Goal: Information Seeking & Learning: Learn about a topic

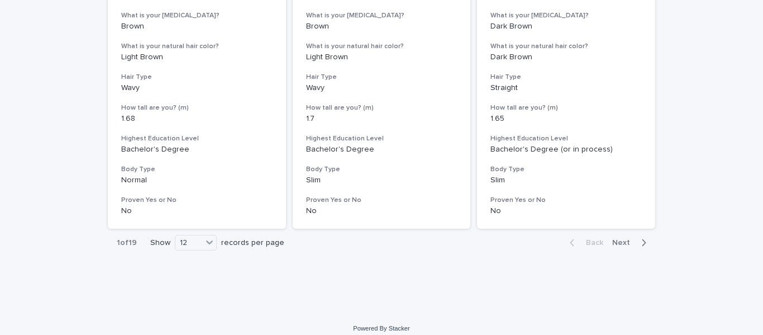
scroll to position [1458, 0]
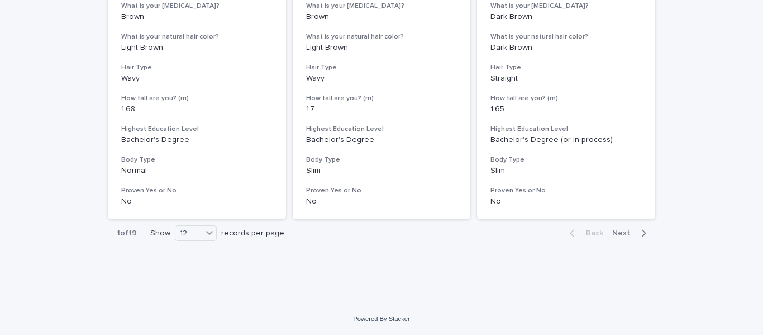
click at [623, 232] on span "Next" at bounding box center [624, 233] width 25 height 8
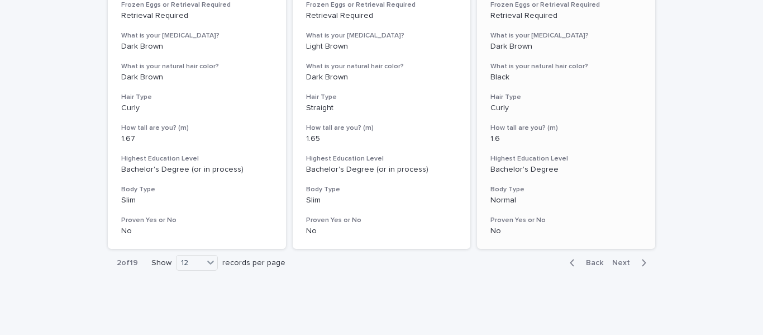
scroll to position [1458, 0]
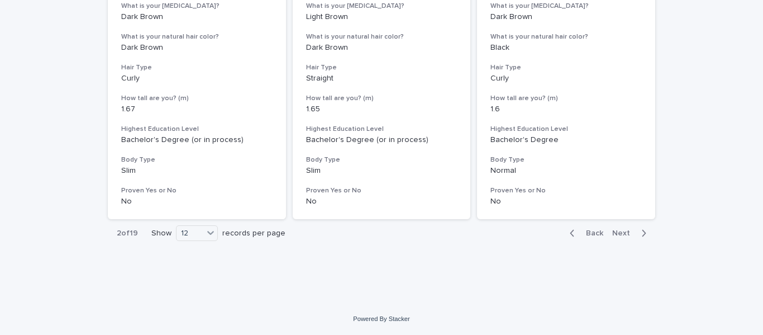
click at [624, 232] on span "Next" at bounding box center [624, 233] width 25 height 8
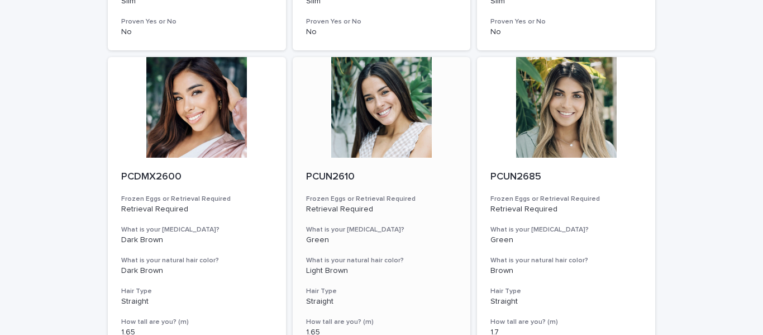
scroll to position [844, 0]
click at [562, 129] on div at bounding box center [566, 106] width 178 height 101
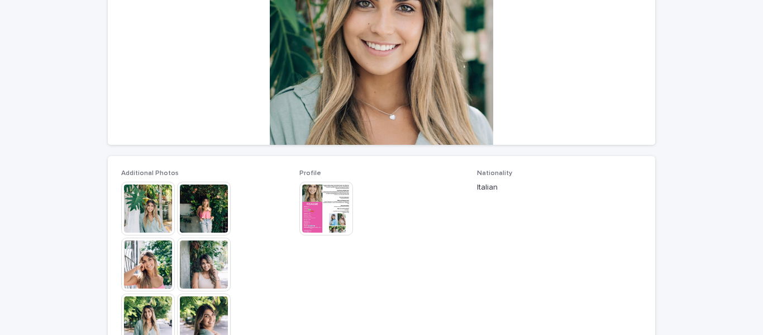
scroll to position [223, 0]
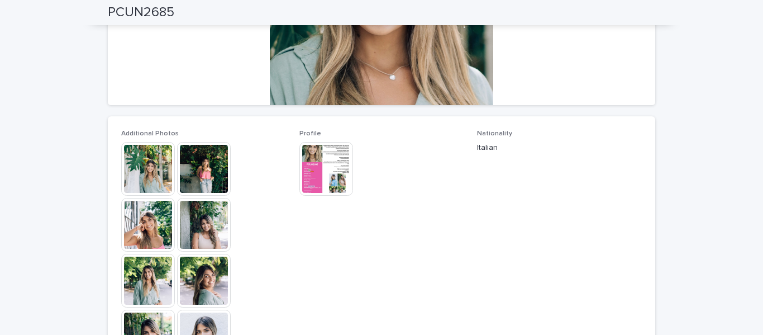
click at [132, 220] on img at bounding box center [148, 225] width 54 height 54
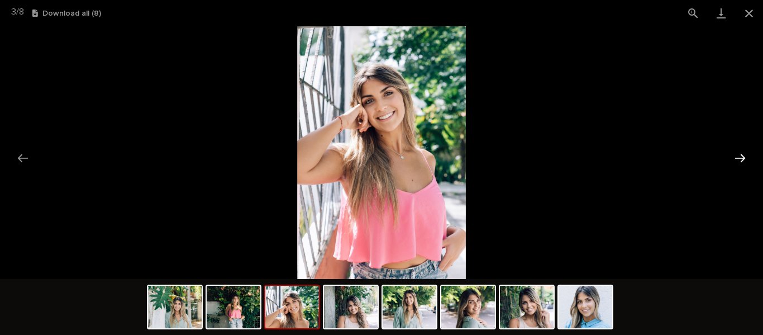
click at [732, 163] on button "Next slide" at bounding box center [740, 158] width 23 height 22
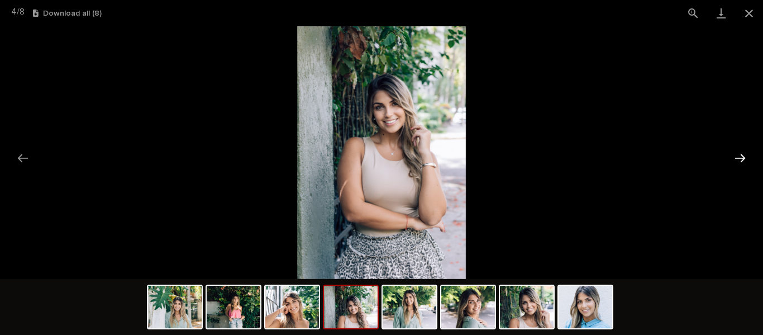
click at [732, 163] on button "Next slide" at bounding box center [740, 158] width 23 height 22
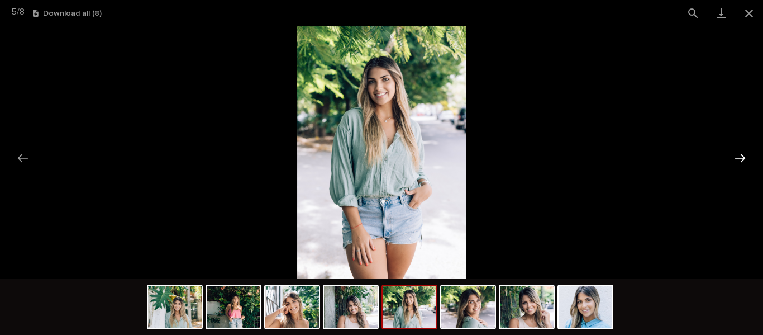
click at [732, 163] on button "Next slide" at bounding box center [740, 158] width 23 height 22
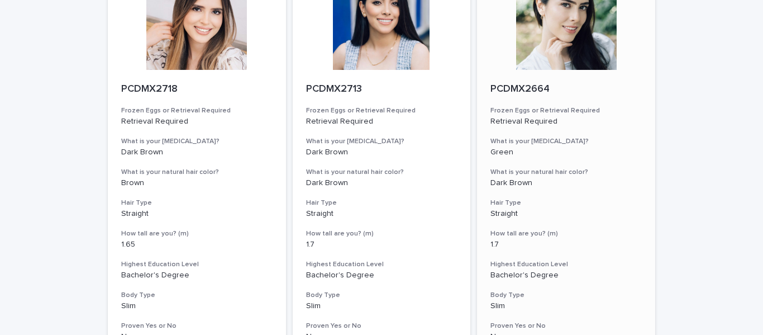
scroll to position [1453, 0]
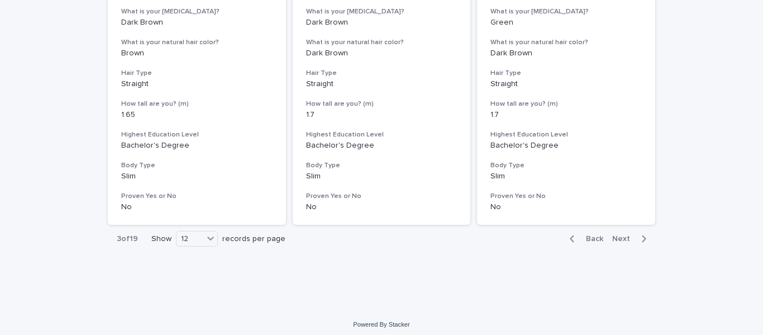
click at [612, 238] on span "Next" at bounding box center [624, 239] width 25 height 8
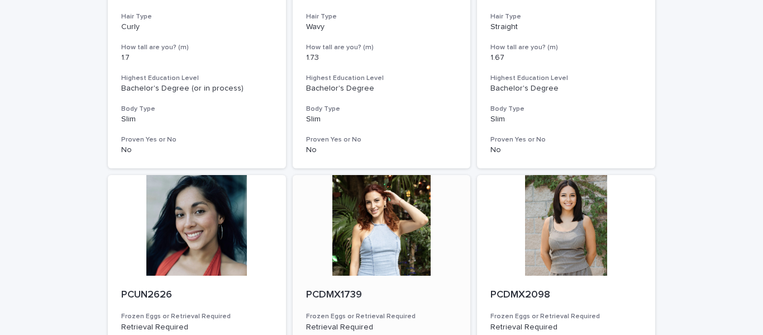
scroll to position [1229, 0]
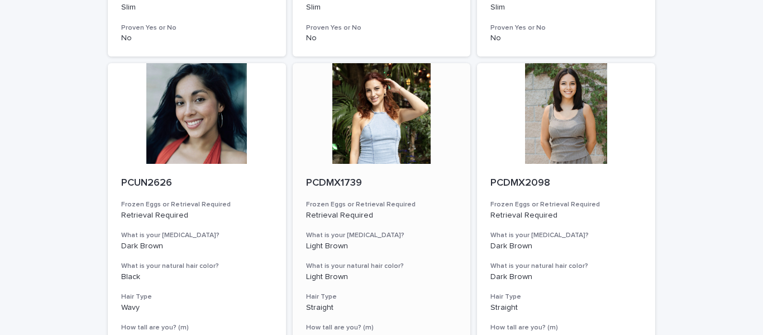
click at [381, 125] on div at bounding box center [382, 113] width 178 height 101
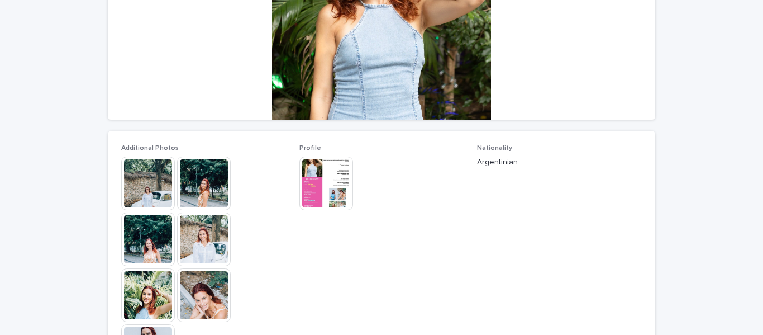
scroll to position [223, 0]
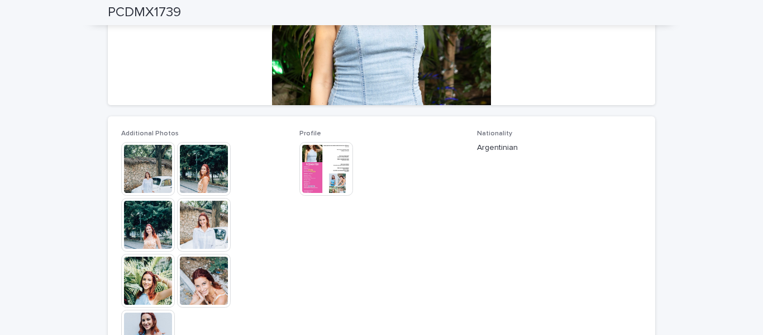
click at [141, 165] on img at bounding box center [148, 169] width 54 height 54
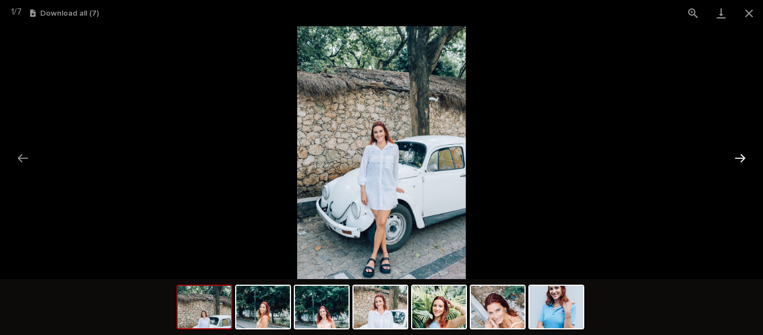
click at [735, 159] on button "Next slide" at bounding box center [740, 158] width 23 height 22
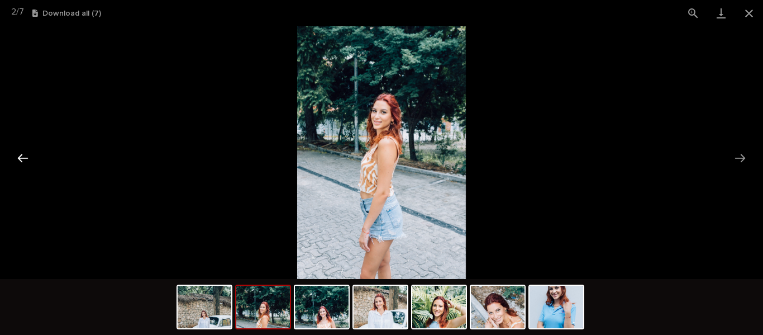
click at [23, 161] on button "Previous slide" at bounding box center [22, 158] width 23 height 22
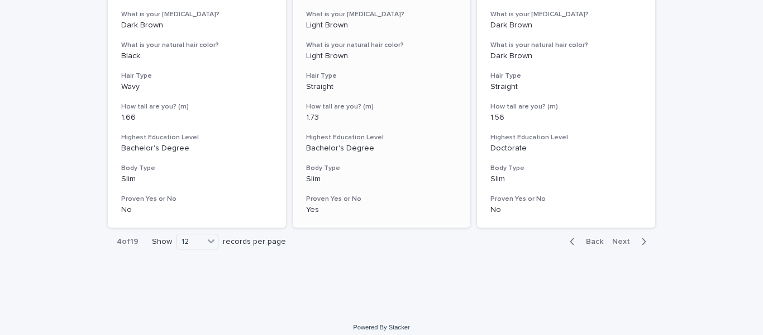
scroll to position [1453, 0]
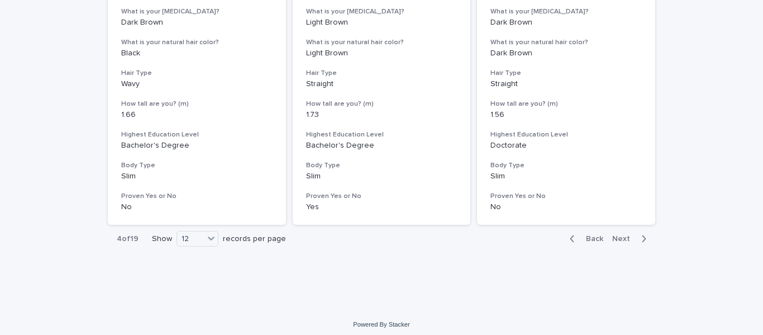
click at [618, 234] on button "Next" at bounding box center [631, 239] width 47 height 10
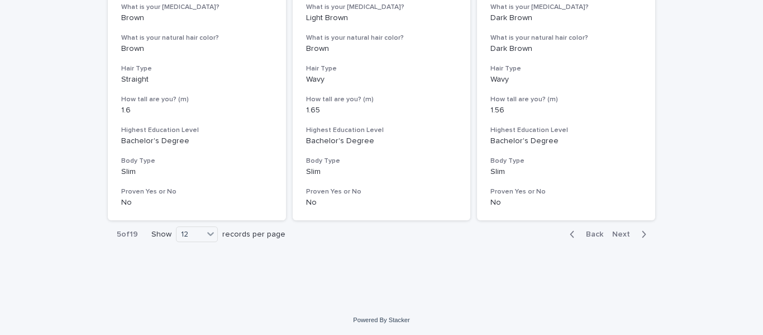
scroll to position [1458, 0]
click at [616, 231] on span "Next" at bounding box center [624, 233] width 25 height 8
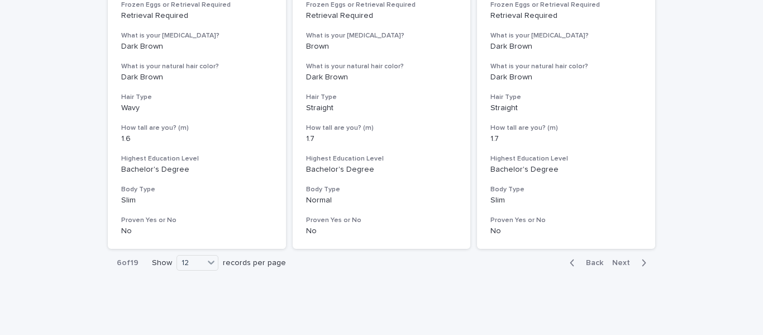
scroll to position [1458, 0]
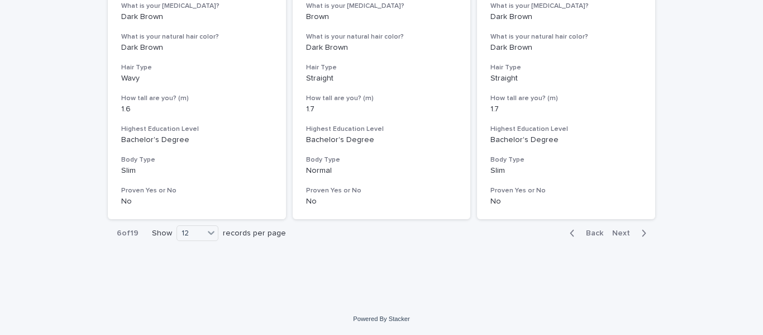
click at [619, 233] on span "Next" at bounding box center [624, 233] width 25 height 8
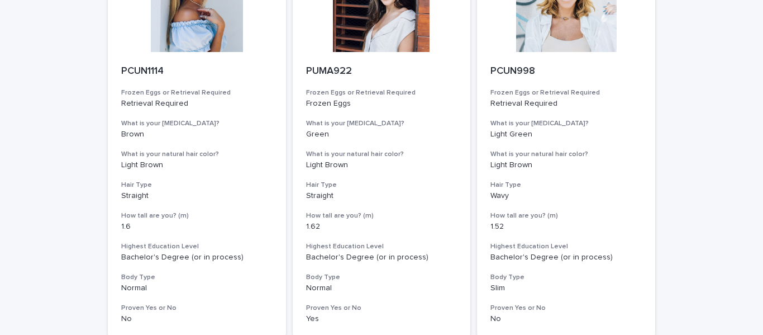
scroll to position [1458, 0]
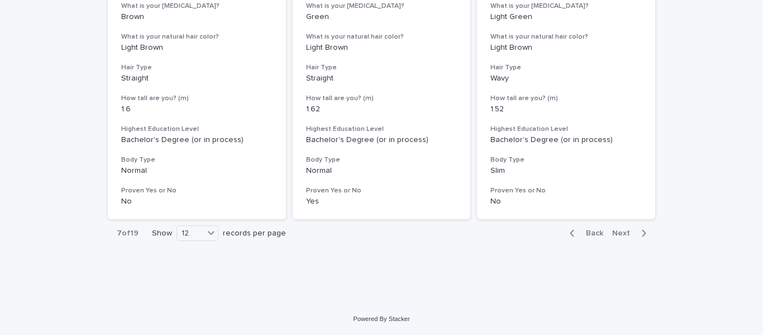
click at [618, 230] on span "Next" at bounding box center [624, 233] width 25 height 8
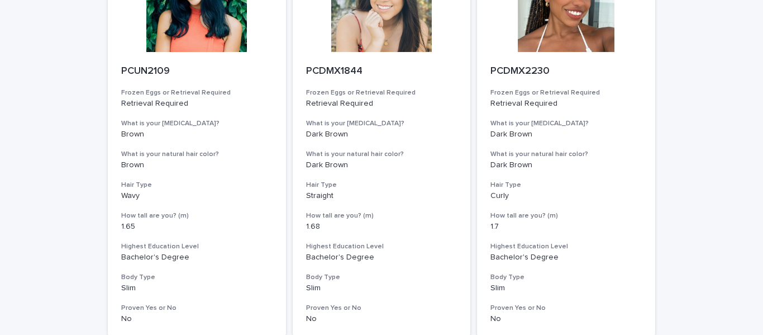
scroll to position [1458, 0]
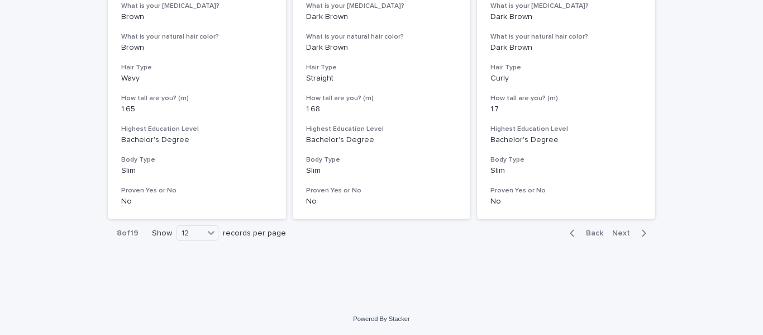
click at [619, 231] on span "Next" at bounding box center [624, 233] width 25 height 8
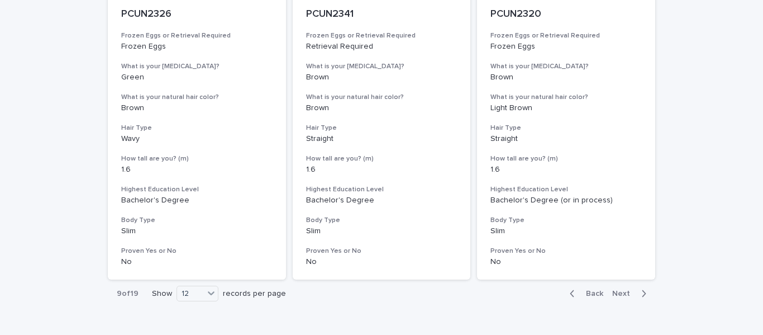
scroll to position [1458, 0]
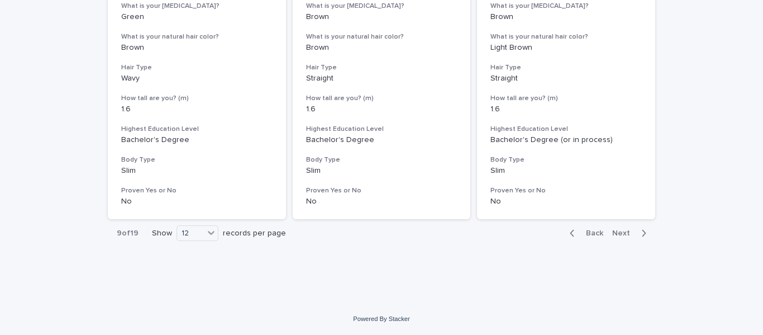
click at [619, 234] on span "Next" at bounding box center [624, 233] width 25 height 8
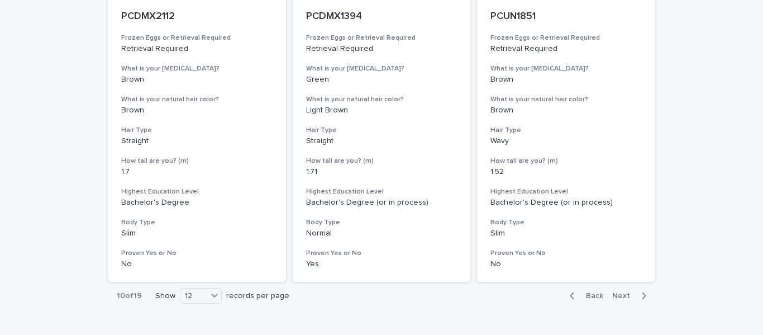
scroll to position [1458, 0]
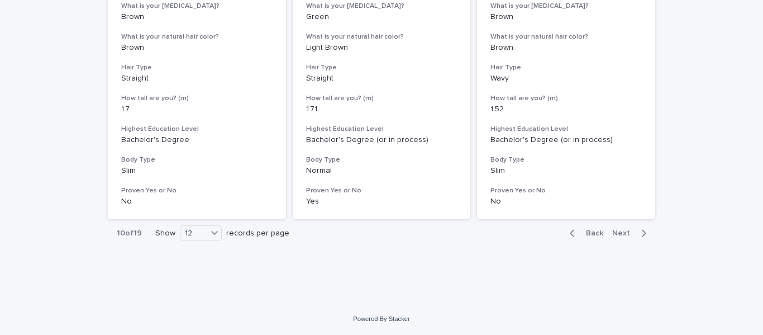
click at [617, 229] on span "Next" at bounding box center [624, 233] width 25 height 8
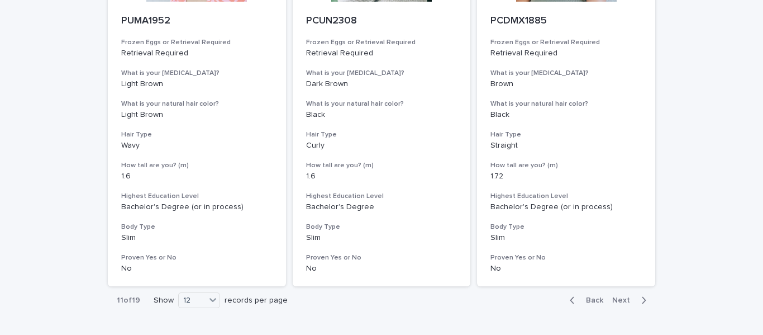
scroll to position [1458, 0]
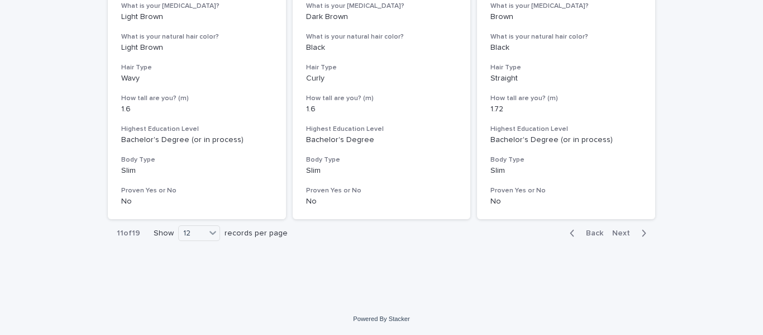
click at [618, 235] on span "Next" at bounding box center [624, 233] width 25 height 8
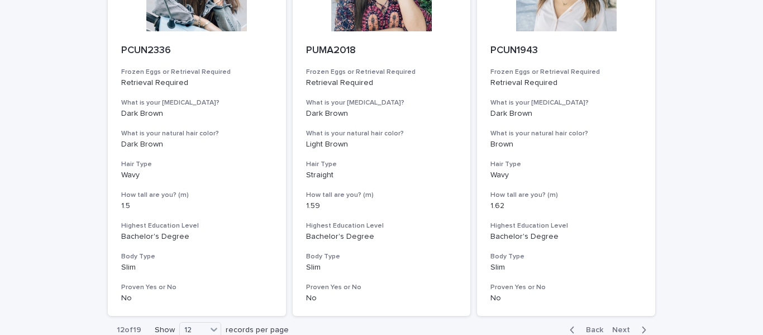
scroll to position [1458, 0]
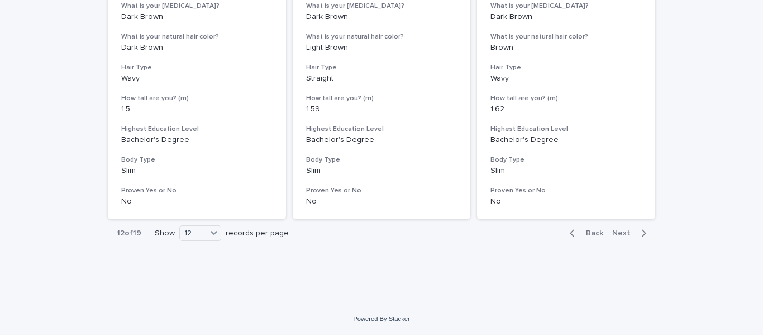
click at [621, 231] on span "Next" at bounding box center [624, 233] width 25 height 8
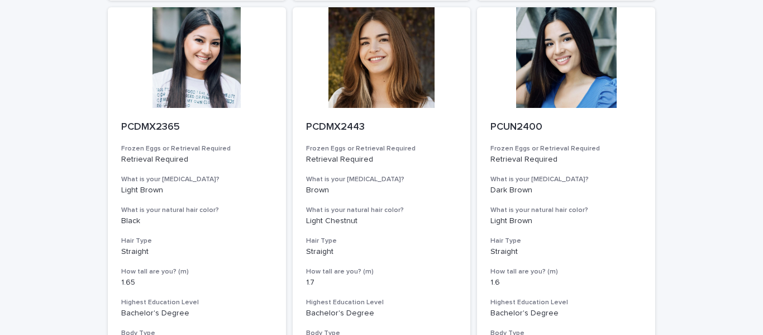
scroll to position [1458, 0]
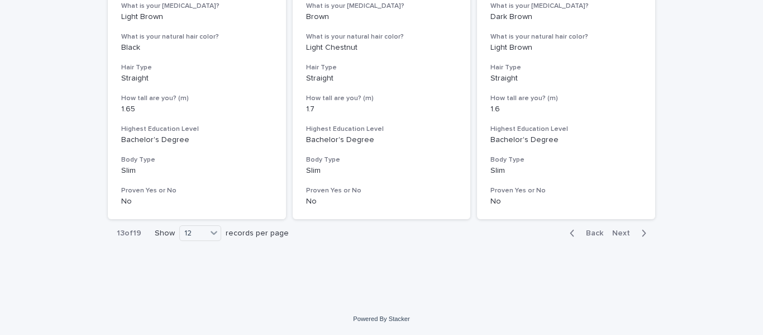
click at [617, 231] on span "Next" at bounding box center [624, 233] width 25 height 8
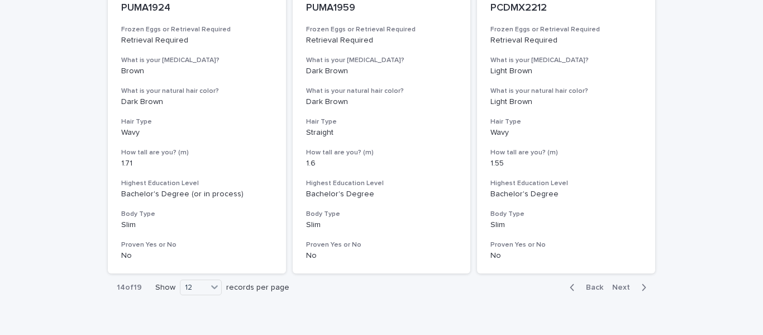
scroll to position [1458, 0]
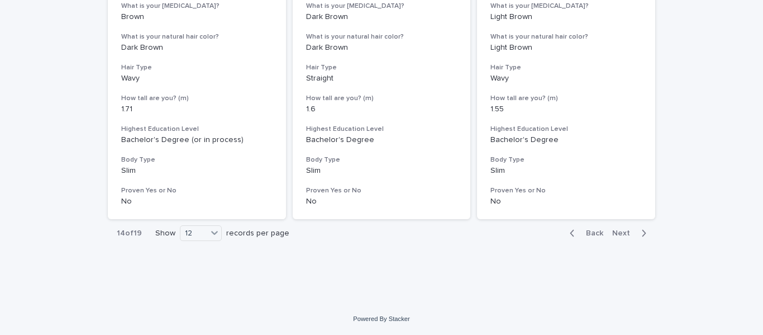
click at [622, 232] on span "Next" at bounding box center [624, 233] width 25 height 8
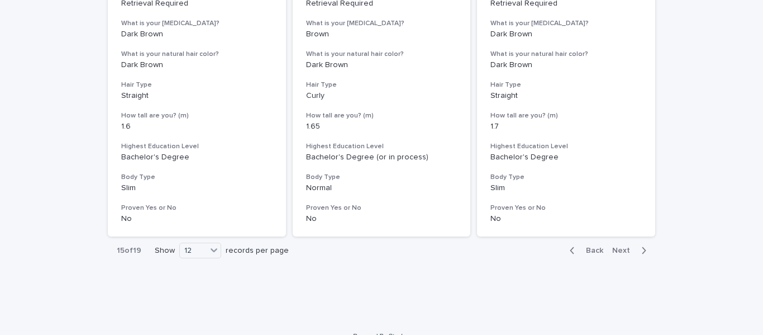
scroll to position [1458, 0]
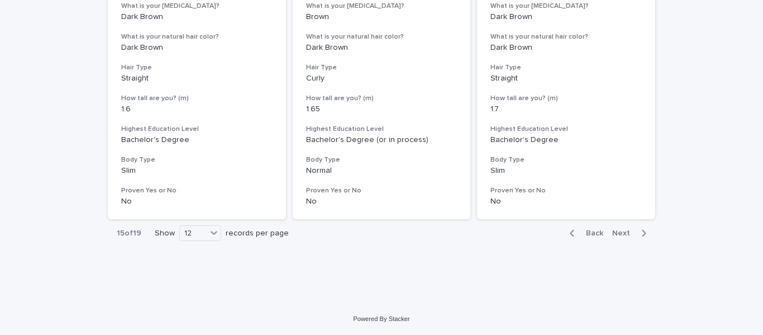
click at [625, 231] on span "Next" at bounding box center [624, 233] width 25 height 8
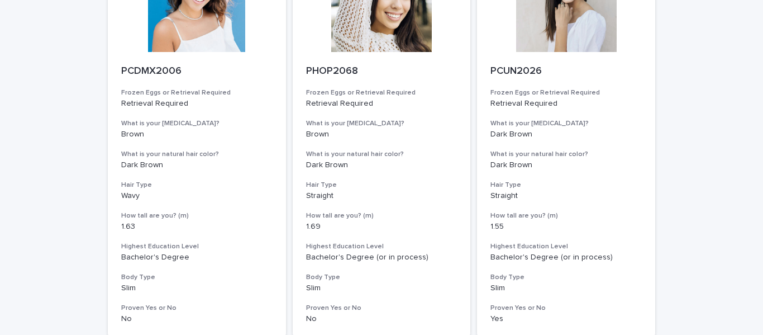
scroll to position [1458, 0]
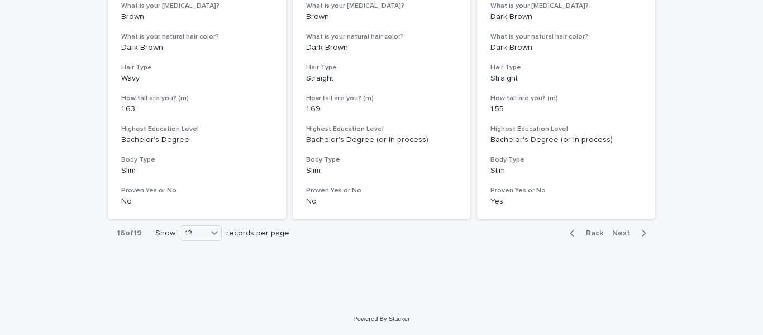
click at [624, 236] on span "Next" at bounding box center [624, 233] width 25 height 8
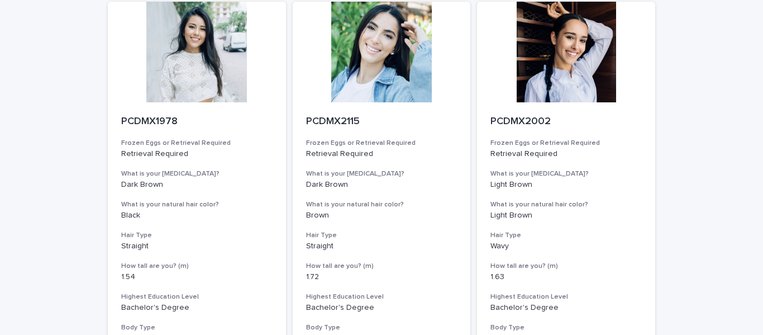
scroll to position [1458, 0]
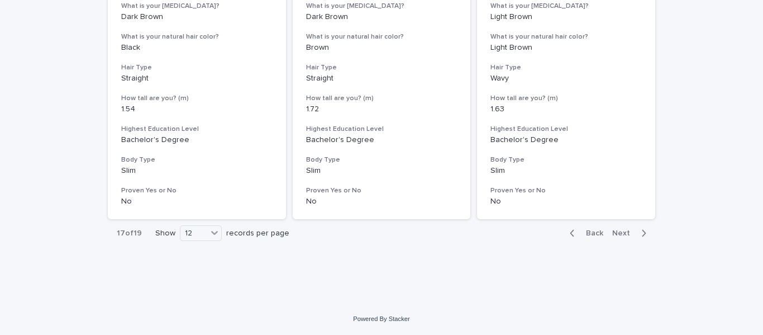
click at [619, 230] on span "Next" at bounding box center [624, 233] width 25 height 8
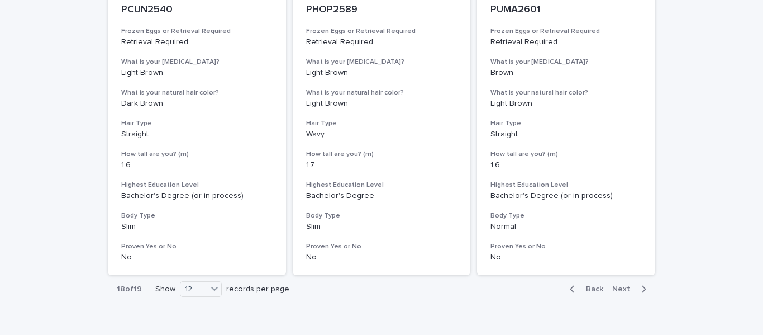
scroll to position [1458, 0]
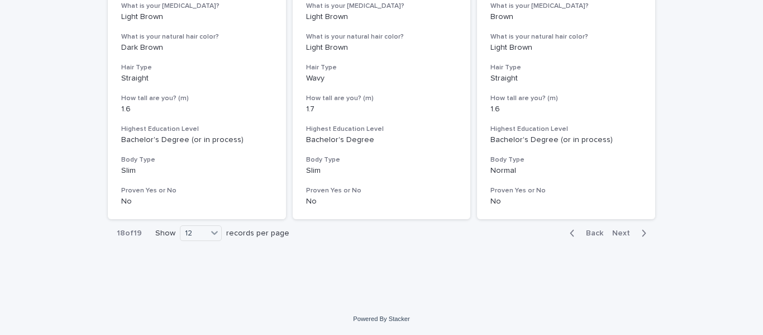
click at [625, 232] on span "Next" at bounding box center [624, 233] width 25 height 8
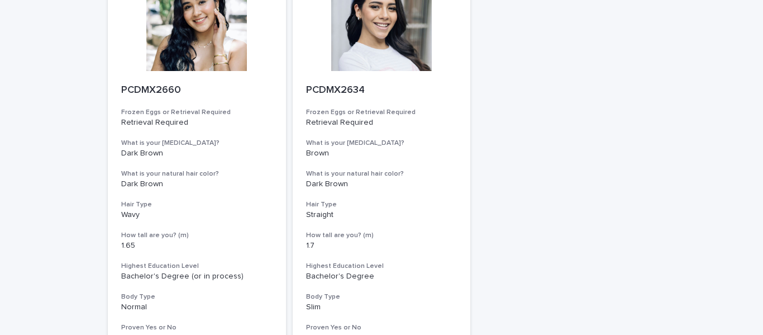
scroll to position [282, 0]
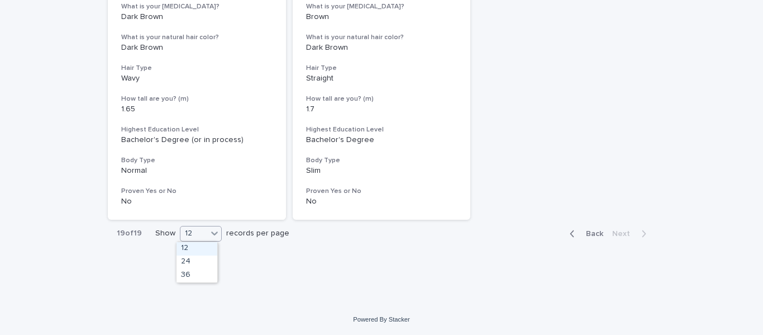
click at [212, 237] on icon at bounding box center [214, 232] width 11 height 11
click at [296, 263] on div "Loading... Saving… Loading... Saving… Egg Donors Frozen Eggs or Retrieval Requi…" at bounding box center [381, 15] width 559 height 522
click at [570, 232] on icon "button" at bounding box center [572, 233] width 4 height 7
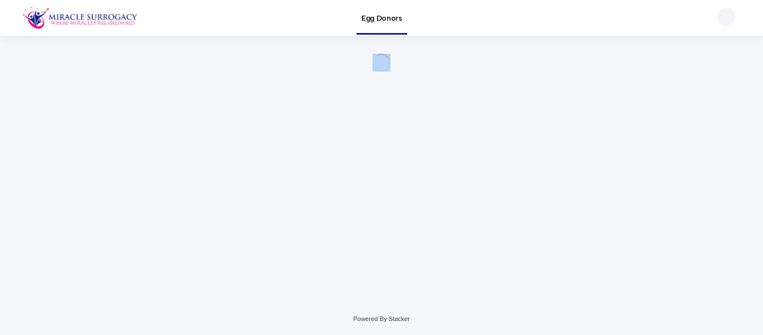
click at [569, 232] on div "Loading... Saving… Loading... Saving…" at bounding box center [381, 155] width 559 height 239
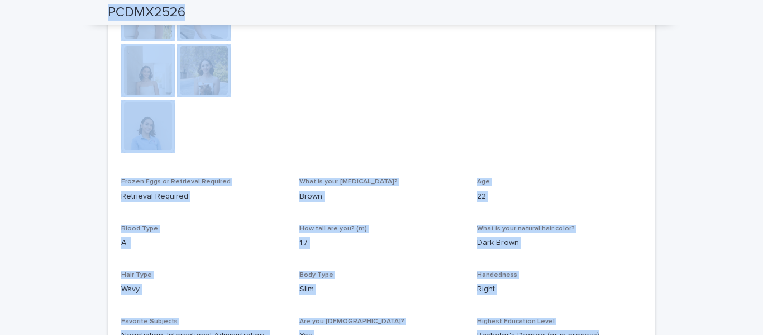
scroll to position [559, 0]
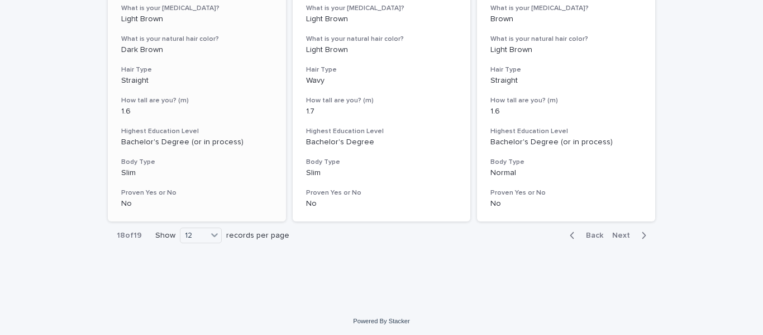
scroll to position [1458, 0]
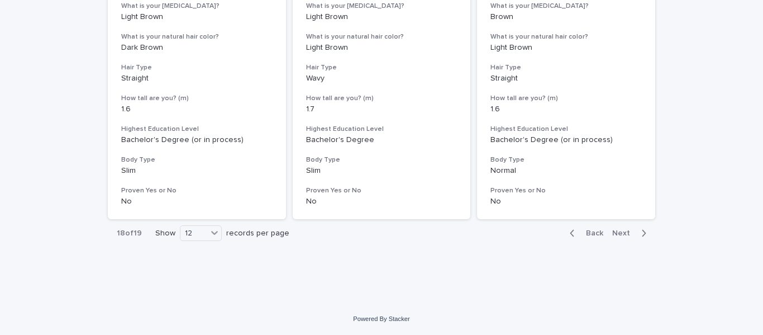
click at [570, 233] on icon "button" at bounding box center [572, 233] width 5 height 10
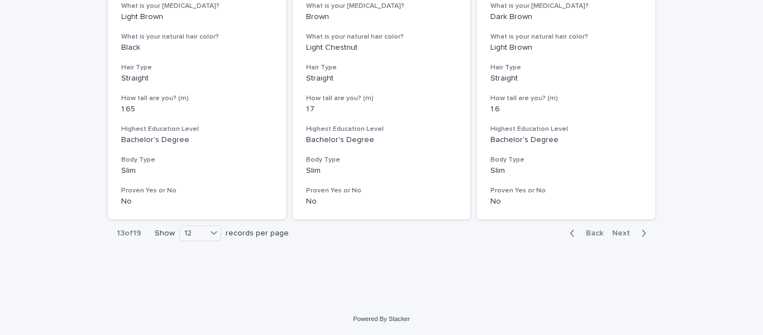
click at [570, 233] on icon "button" at bounding box center [572, 233] width 5 height 10
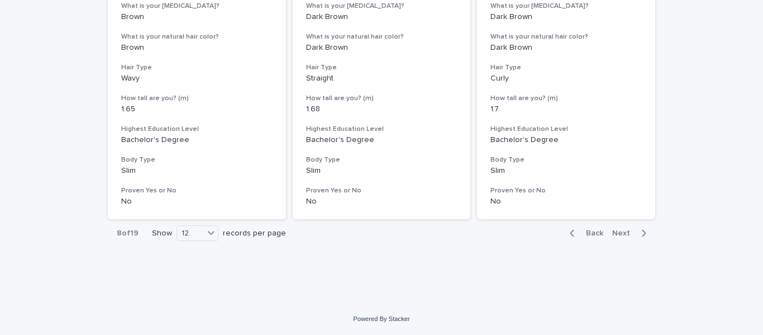
click at [570, 233] on icon "button" at bounding box center [572, 233] width 5 height 10
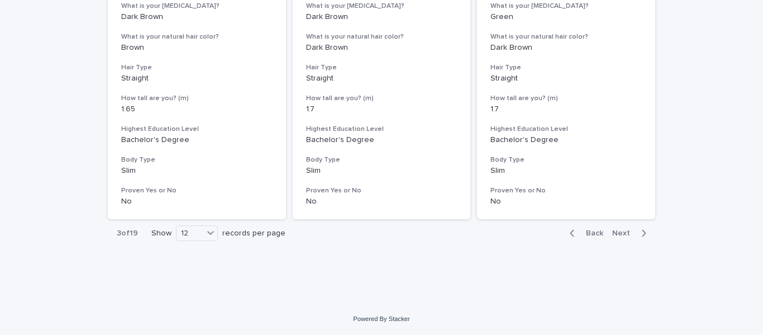
click at [570, 234] on icon "button" at bounding box center [572, 233] width 5 height 10
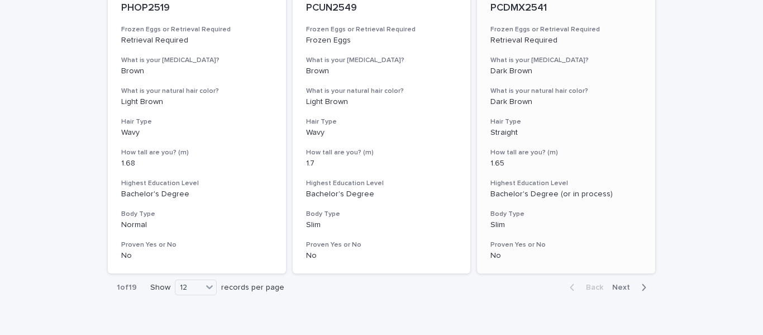
scroll to position [1458, 0]
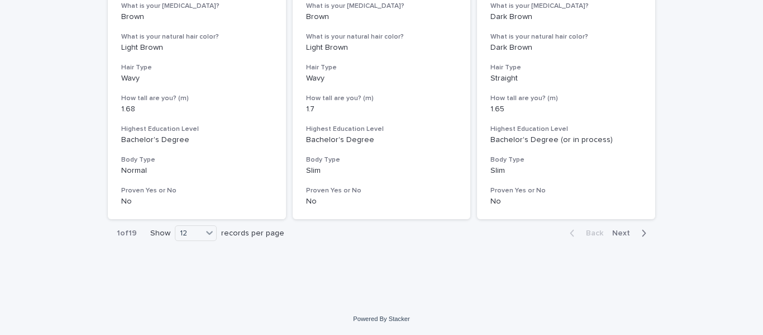
click at [615, 231] on span "Next" at bounding box center [624, 233] width 25 height 8
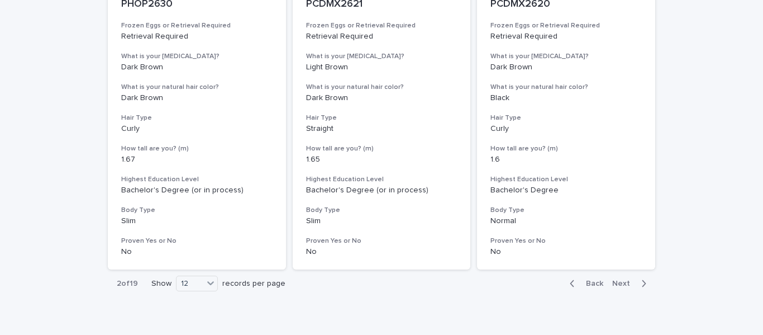
scroll to position [1458, 0]
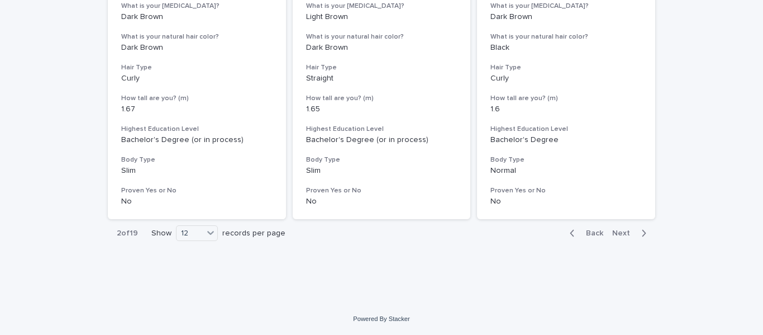
click at [612, 233] on span "Next" at bounding box center [624, 233] width 25 height 8
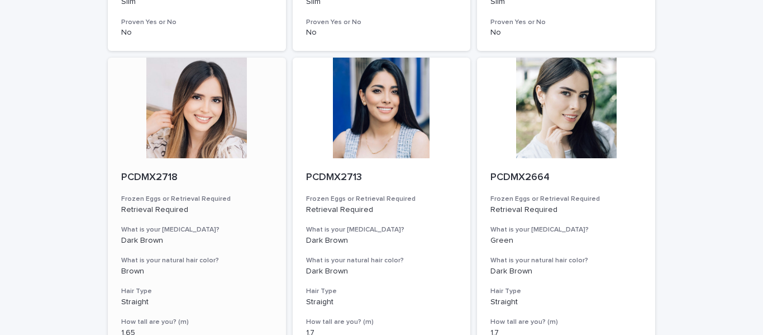
click at [199, 153] on div at bounding box center [197, 108] width 178 height 101
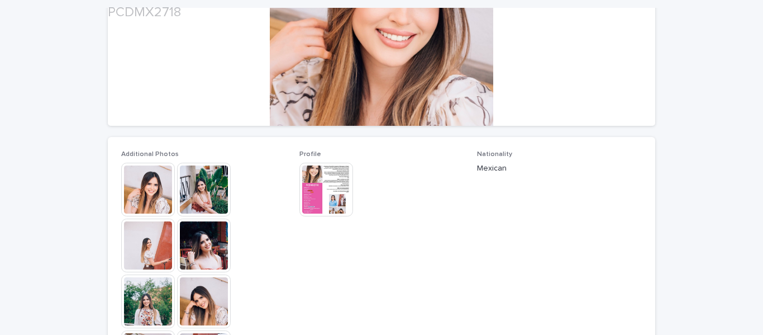
scroll to position [223, 0]
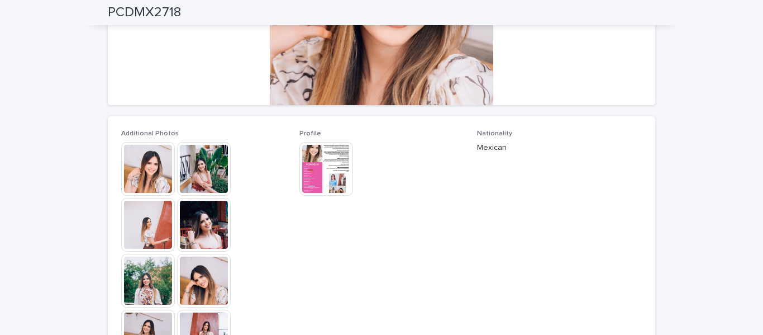
click at [148, 166] on img at bounding box center [148, 169] width 54 height 54
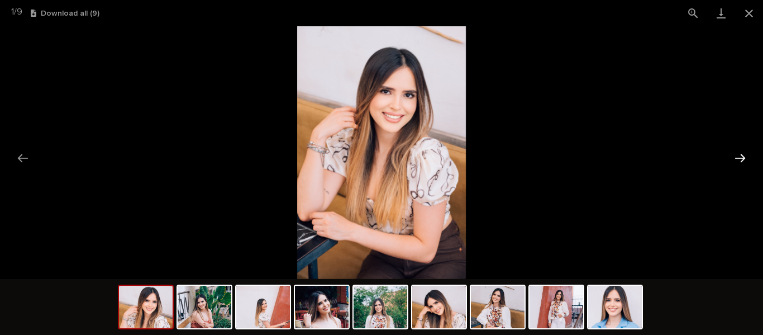
click at [742, 161] on button "Next slide" at bounding box center [740, 158] width 23 height 22
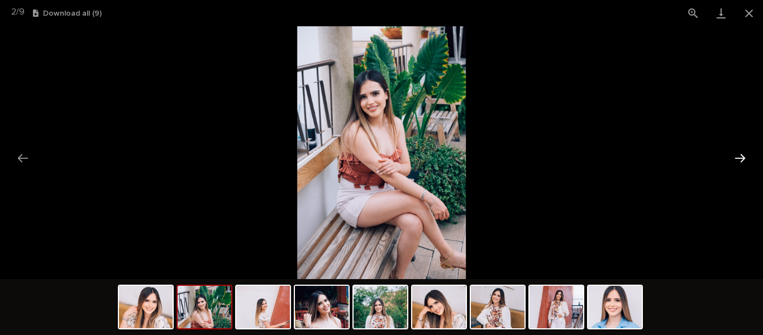
click at [742, 161] on button "Next slide" at bounding box center [740, 158] width 23 height 22
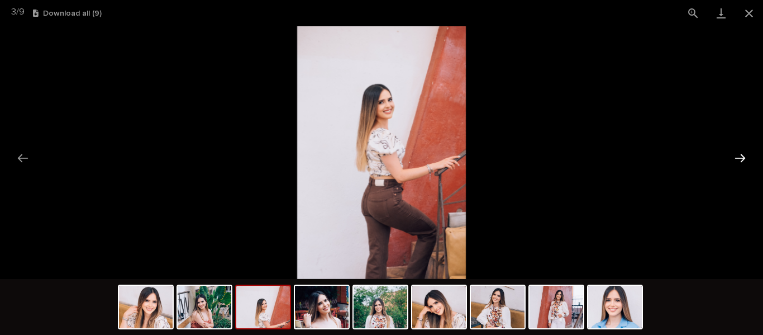
click at [742, 161] on button "Next slide" at bounding box center [740, 158] width 23 height 22
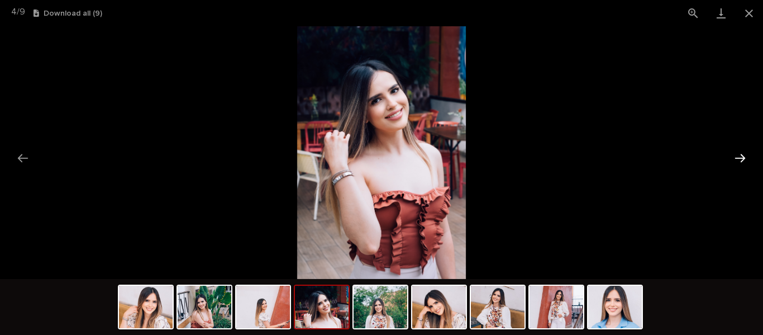
click at [742, 161] on button "Next slide" at bounding box center [740, 158] width 23 height 22
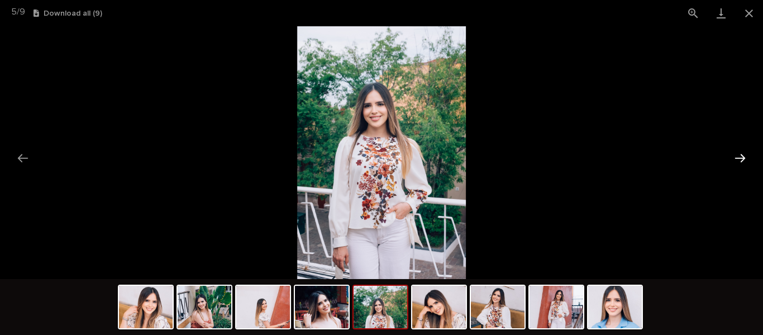
click at [742, 161] on button "Next slide" at bounding box center [740, 158] width 23 height 22
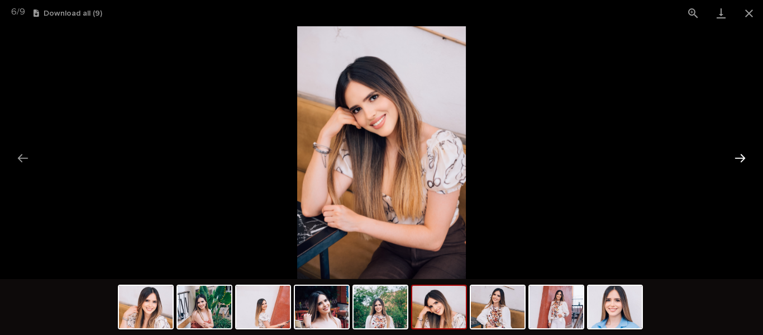
click at [742, 161] on button "Next slide" at bounding box center [740, 158] width 23 height 22
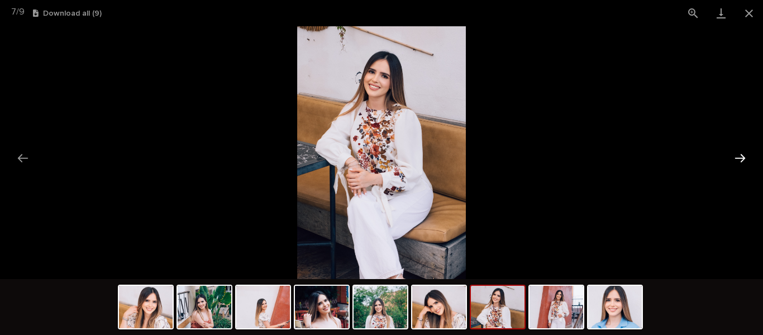
click at [742, 161] on button "Next slide" at bounding box center [740, 158] width 23 height 22
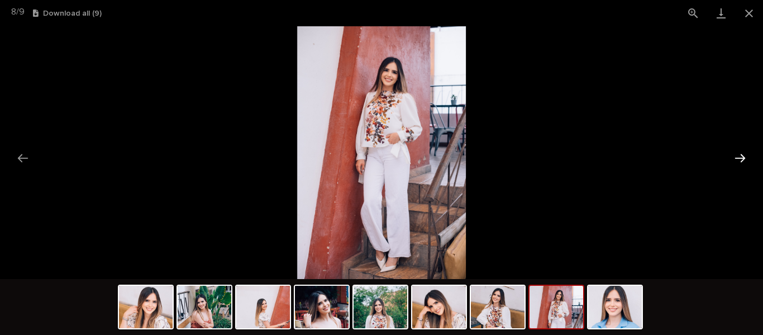
click at [742, 161] on button "Next slide" at bounding box center [740, 158] width 23 height 22
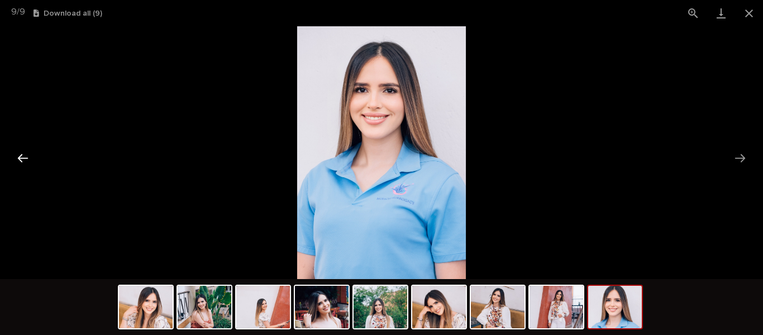
click at [22, 158] on button "Previous slide" at bounding box center [22, 158] width 23 height 22
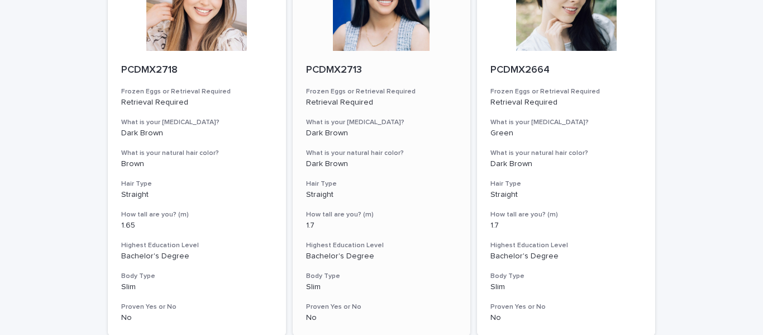
scroll to position [1458, 0]
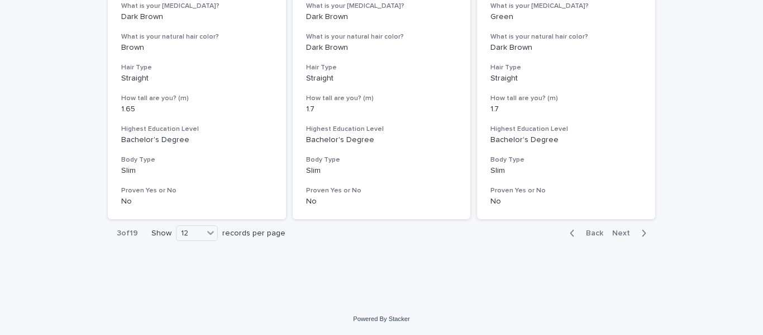
click at [620, 232] on span "Next" at bounding box center [624, 233] width 25 height 8
click at [614, 231] on span "Next" at bounding box center [624, 233] width 25 height 8
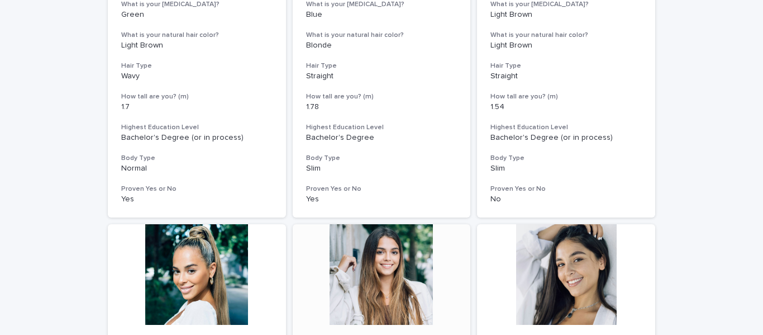
scroll to position [900, 0]
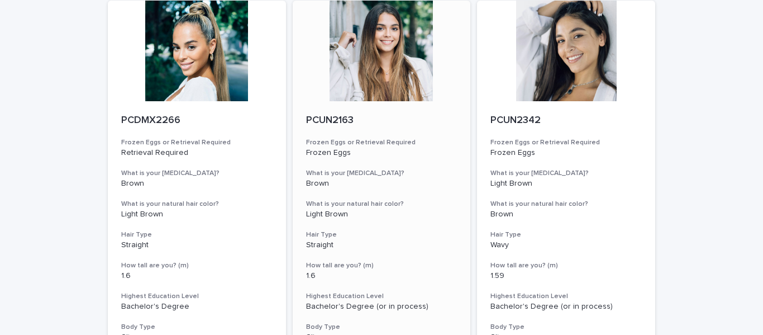
click at [381, 80] on div at bounding box center [382, 51] width 178 height 101
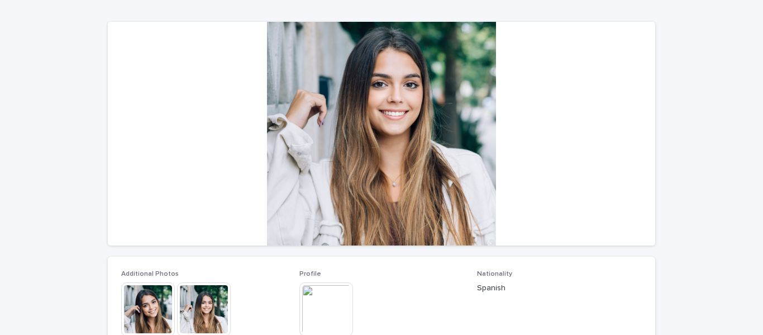
scroll to position [279, 0]
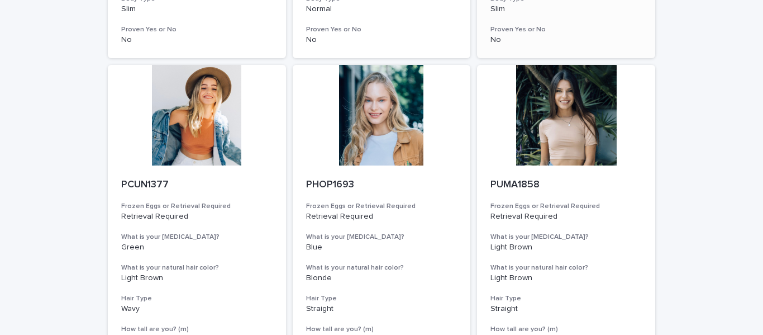
scroll to position [447, 0]
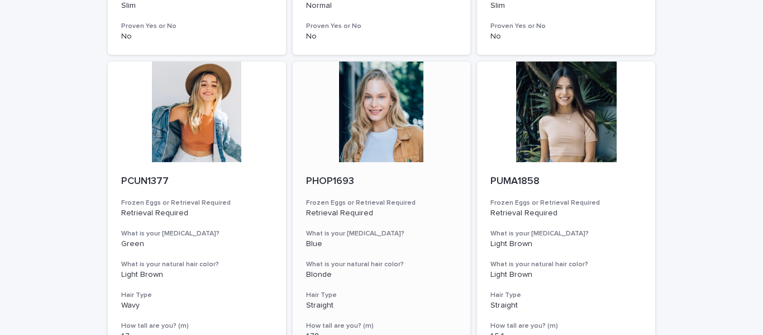
click at [375, 151] on div at bounding box center [382, 111] width 178 height 101
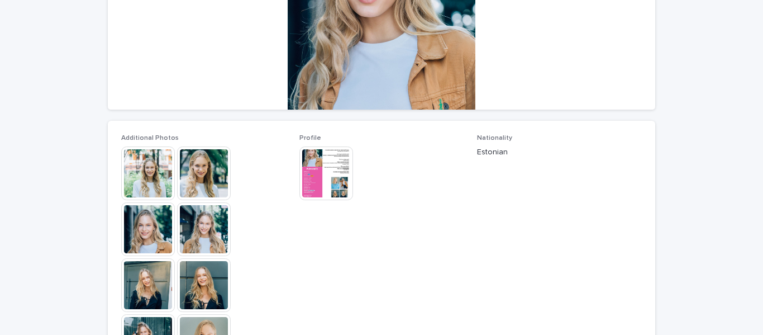
scroll to position [223, 0]
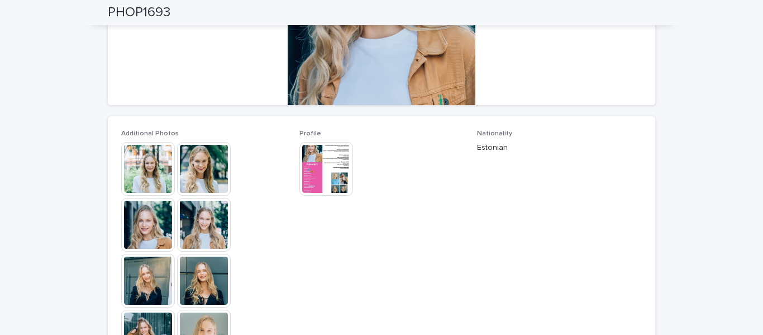
click at [153, 167] on img at bounding box center [148, 169] width 54 height 54
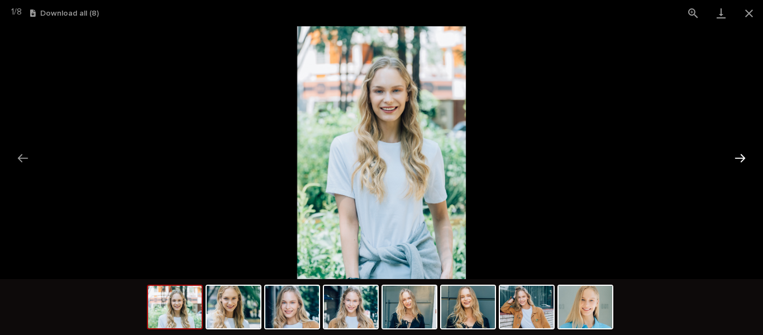
click at [734, 158] on button "Next slide" at bounding box center [740, 158] width 23 height 22
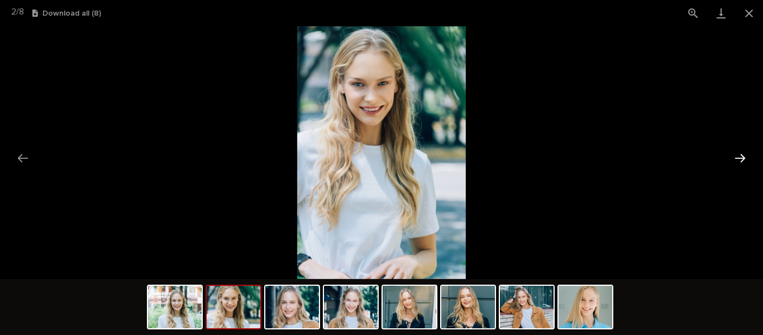
click at [734, 158] on button "Next slide" at bounding box center [740, 158] width 23 height 22
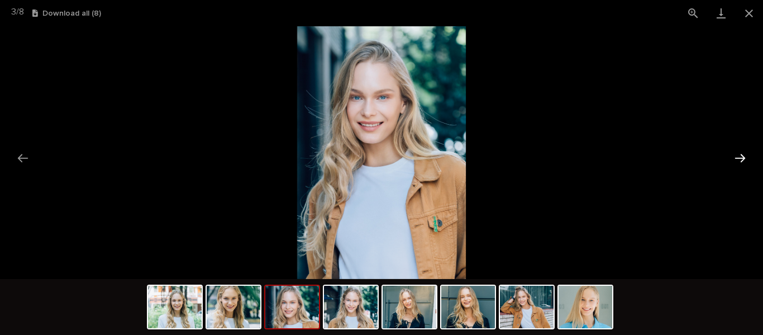
click at [734, 158] on button "Next slide" at bounding box center [740, 158] width 23 height 22
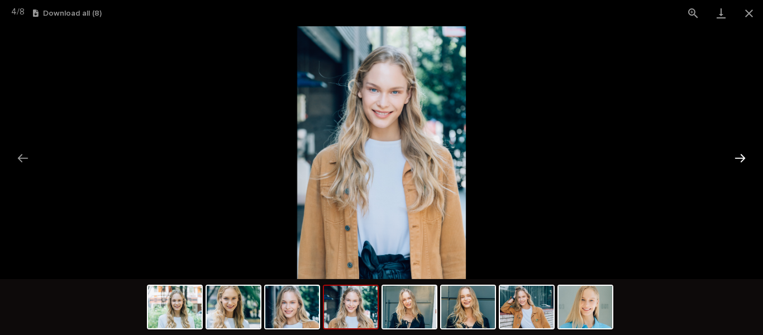
click at [734, 158] on button "Next slide" at bounding box center [740, 158] width 23 height 22
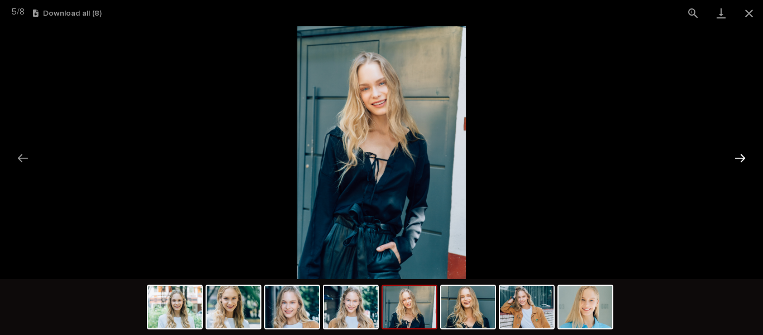
click at [734, 158] on button "Next slide" at bounding box center [740, 158] width 23 height 22
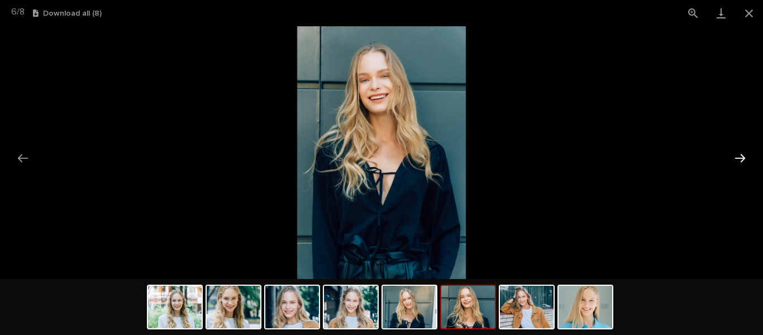
click at [734, 158] on button "Next slide" at bounding box center [740, 158] width 23 height 22
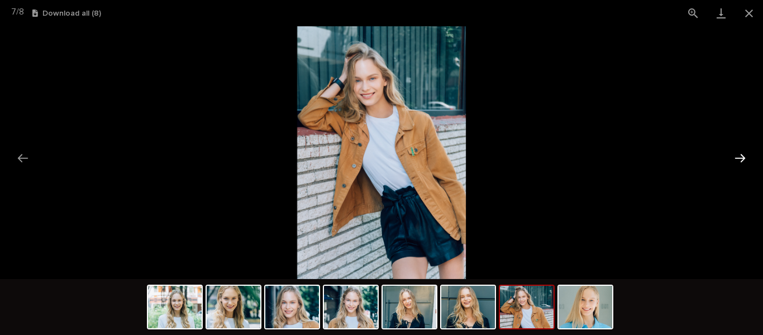
click at [734, 158] on button "Next slide" at bounding box center [740, 158] width 23 height 22
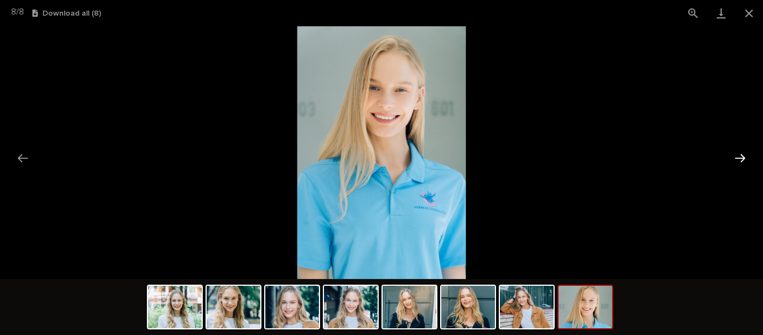
click at [734, 158] on button "Next slide" at bounding box center [740, 158] width 23 height 22
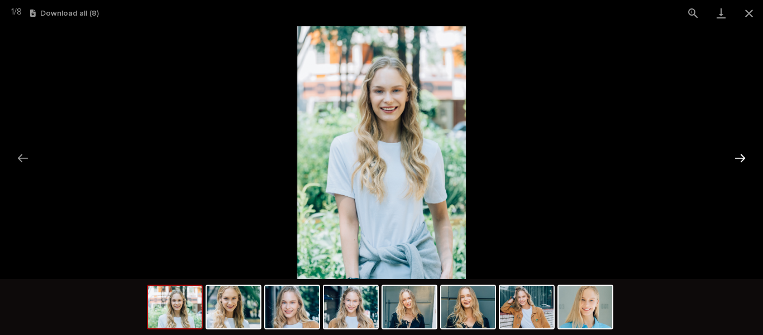
click at [734, 158] on button "Next slide" at bounding box center [740, 158] width 23 height 22
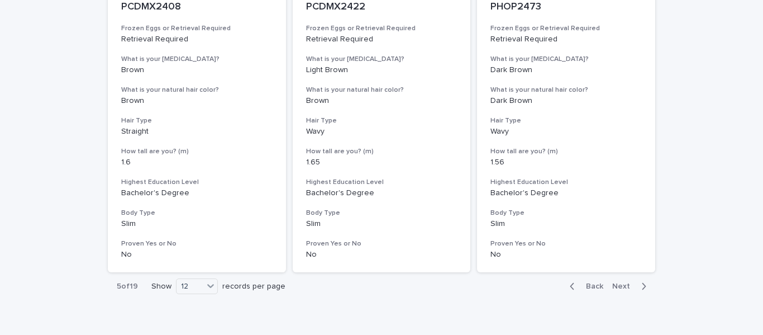
scroll to position [1458, 0]
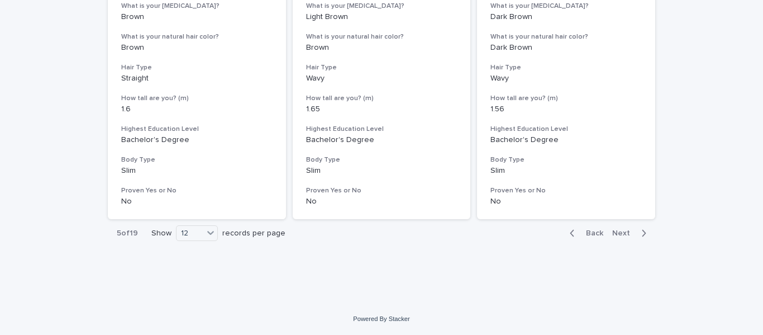
click at [615, 232] on span "Next" at bounding box center [624, 233] width 25 height 8
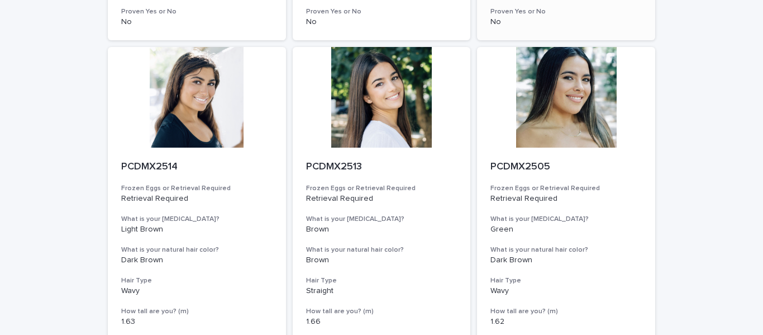
scroll to position [453, 0]
